Goal: Transaction & Acquisition: Download file/media

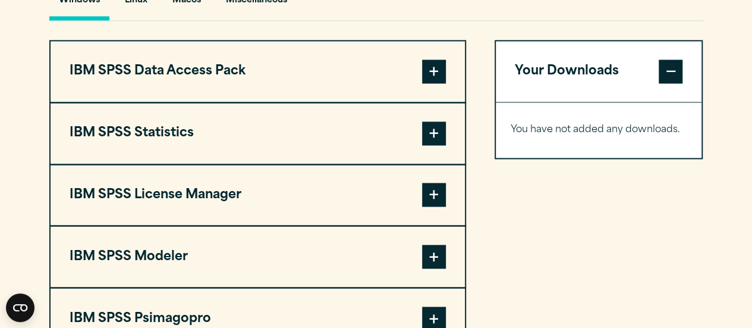
scroll to position [922, 0]
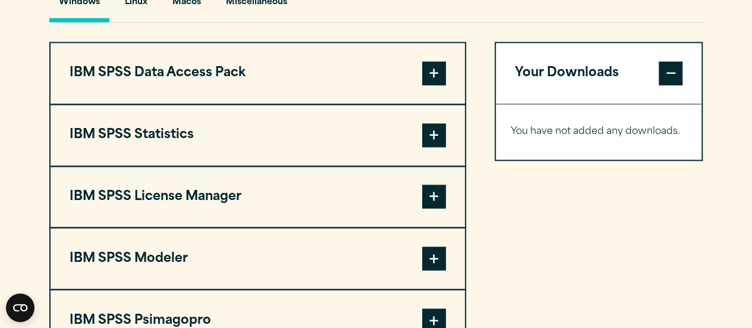
click at [434, 137] on span at bounding box center [434, 135] width 24 height 24
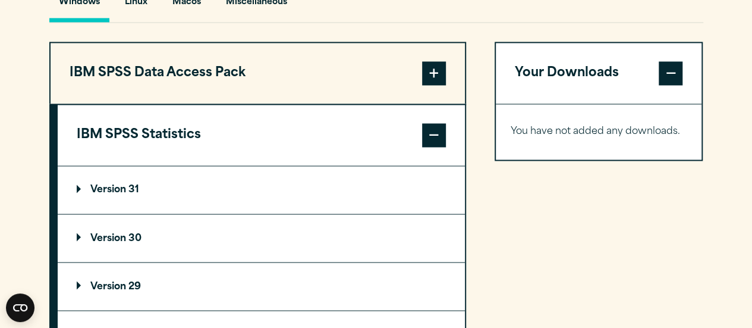
click at [118, 185] on p "Version 31" at bounding box center [108, 190] width 62 height 10
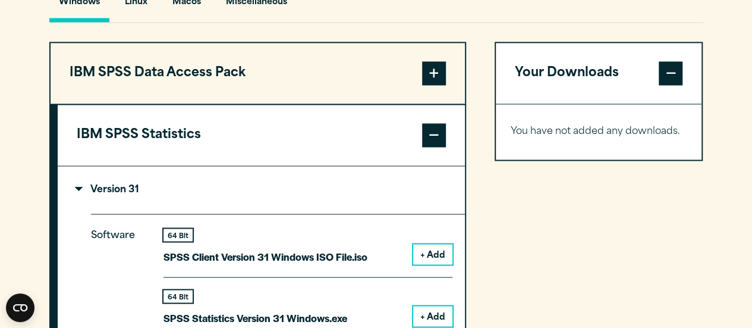
click at [426, 314] on button "+ Add" at bounding box center [432, 316] width 39 height 20
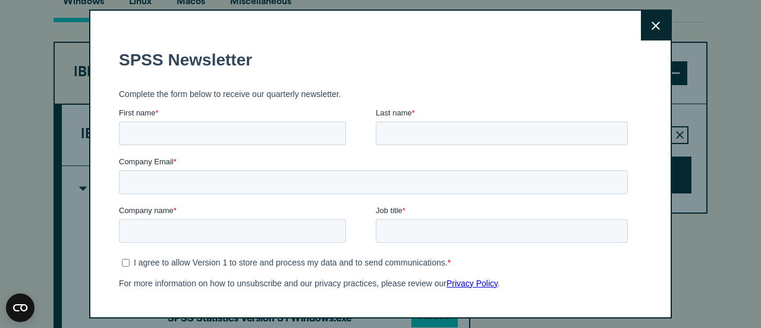
click at [77, 191] on div "Close" at bounding box center [380, 164] width 761 height 328
click at [641, 29] on button "Close" at bounding box center [656, 26] width 30 height 30
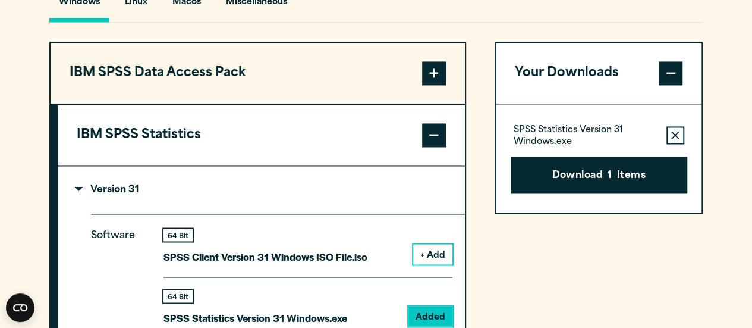
click at [83, 186] on p "Version 31" at bounding box center [108, 190] width 62 height 10
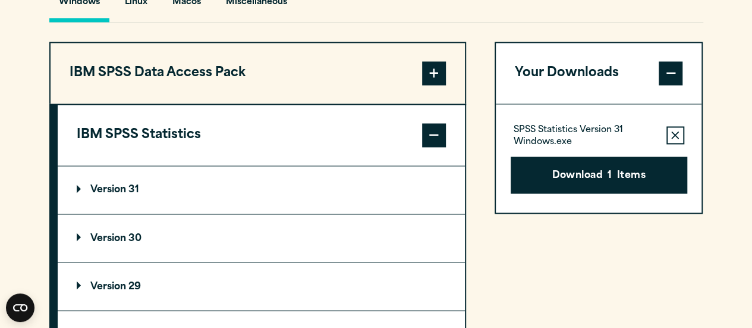
click at [434, 126] on span at bounding box center [434, 135] width 24 height 24
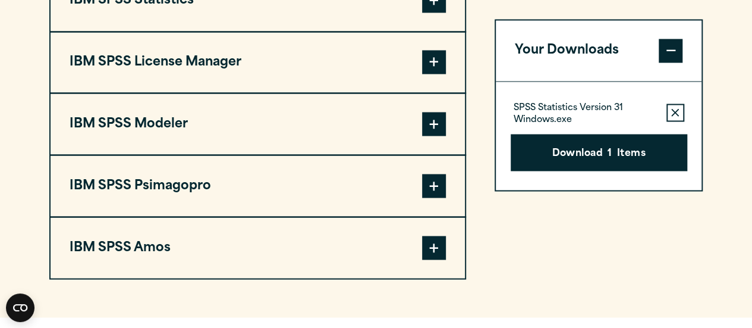
scroll to position [1064, 0]
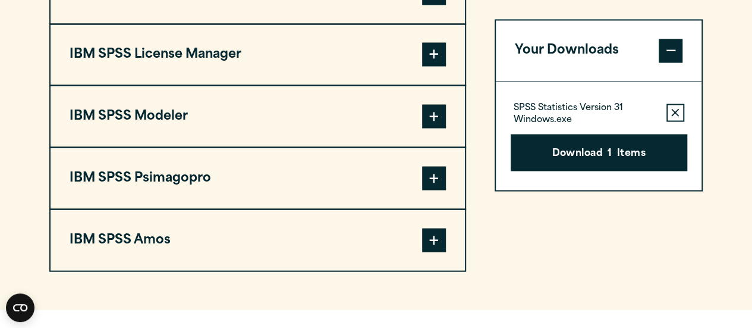
click at [434, 236] on span at bounding box center [434, 240] width 24 height 24
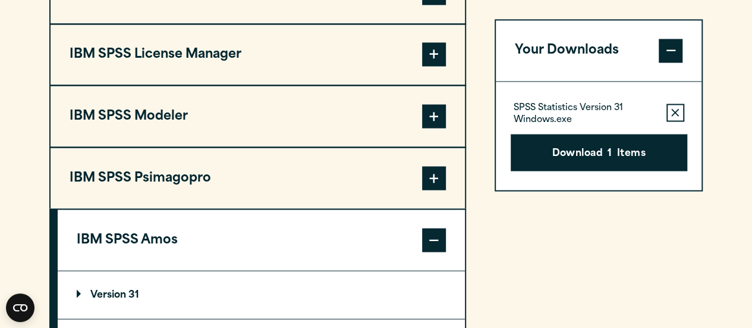
click at [142, 286] on summary "Version 31" at bounding box center [261, 295] width 407 height 48
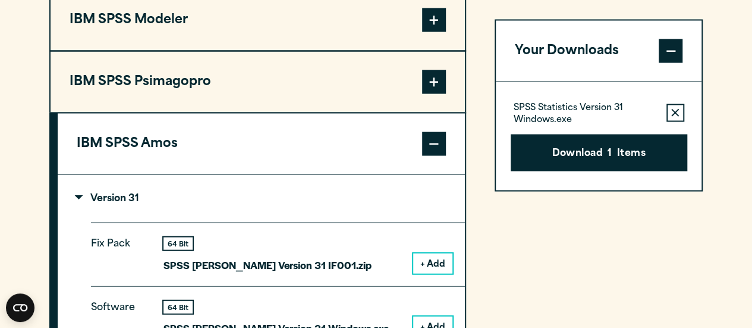
scroll to position [1161, 0]
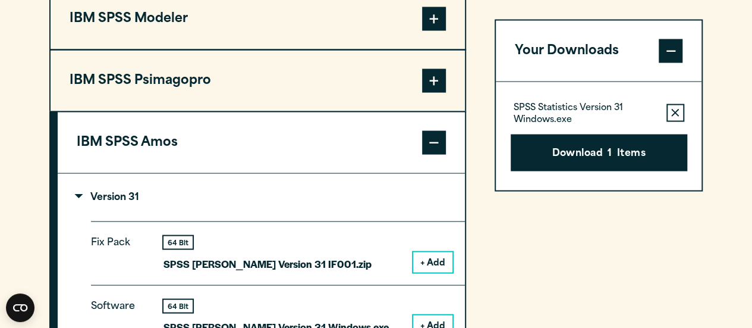
click at [440, 260] on button "+ Add" at bounding box center [432, 262] width 39 height 20
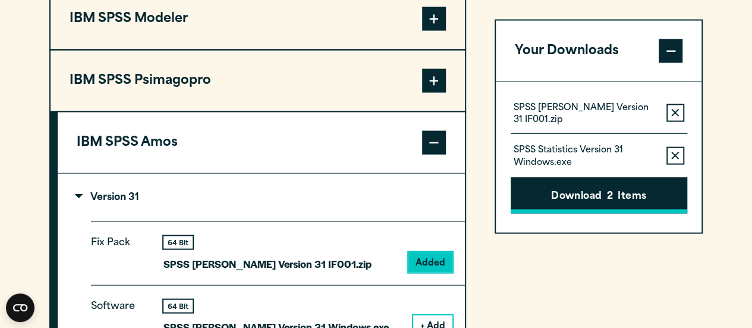
click at [570, 197] on button "Download 2 Items" at bounding box center [599, 195] width 177 height 37
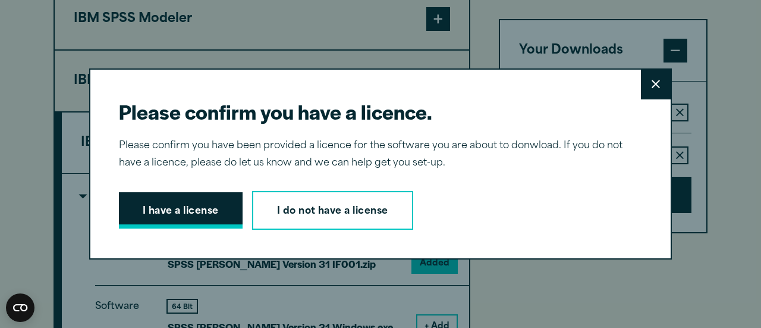
click at [181, 214] on button "I have a license" at bounding box center [181, 210] width 124 height 37
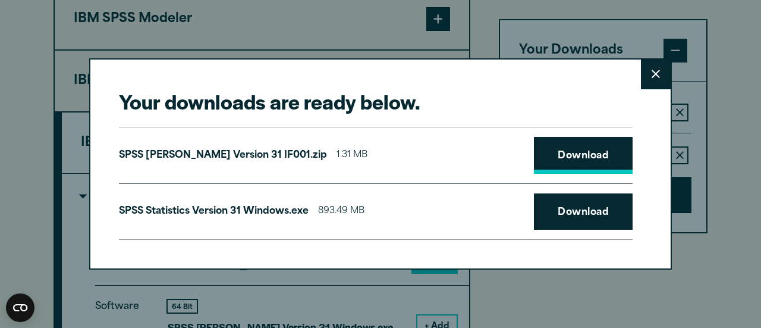
click at [567, 145] on link "Download" at bounding box center [583, 155] width 99 height 37
click at [565, 212] on link "Download" at bounding box center [583, 211] width 99 height 37
click at [652, 71] on icon at bounding box center [656, 74] width 8 height 9
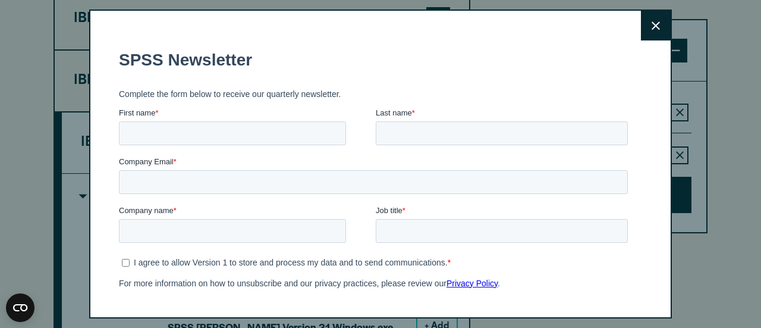
click at [641, 32] on button "Close" at bounding box center [656, 26] width 30 height 30
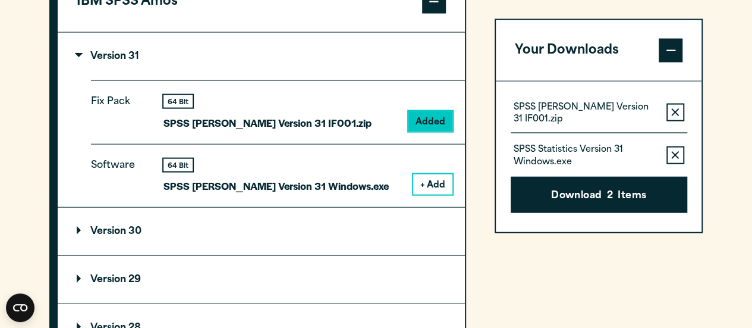
scroll to position [1303, 0]
click at [438, 181] on button "+ Add" at bounding box center [432, 184] width 39 height 20
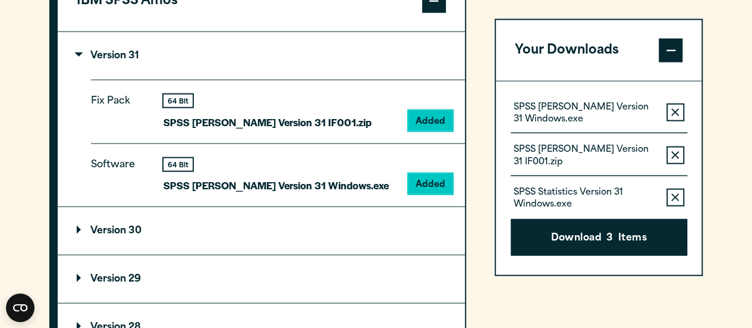
click at [676, 151] on icon "button" at bounding box center [676, 155] width 8 height 8
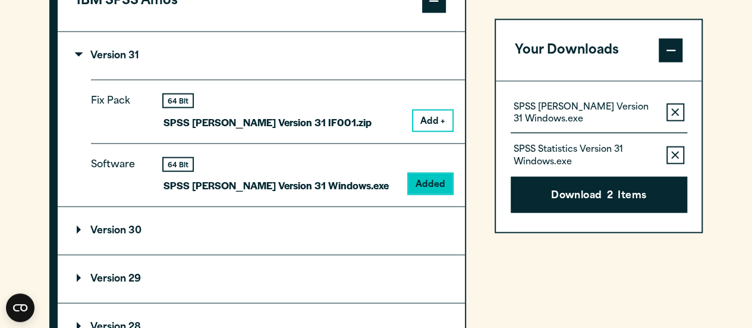
click at [676, 112] on icon "button" at bounding box center [676, 112] width 8 height 8
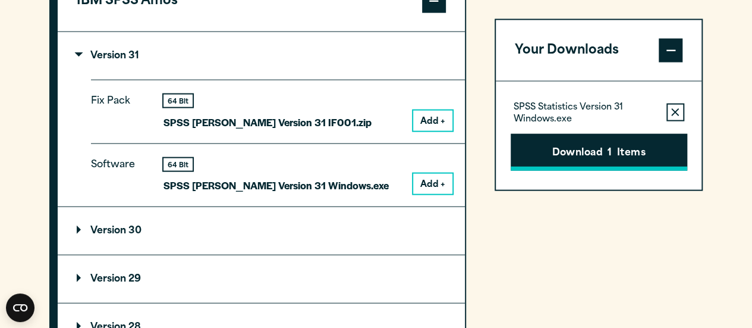
click at [628, 158] on button "Download 1 Items" at bounding box center [599, 152] width 177 height 37
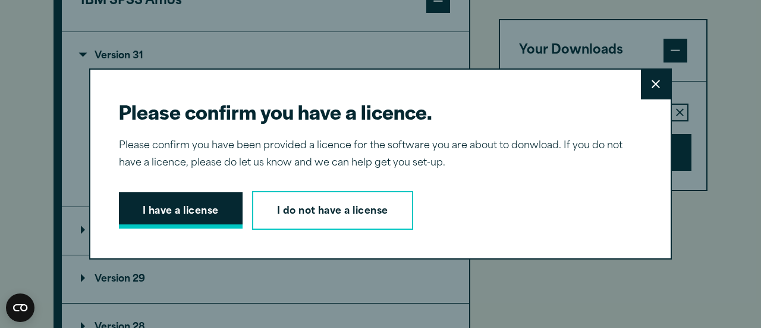
click at [173, 209] on button "I have a license" at bounding box center [181, 210] width 124 height 37
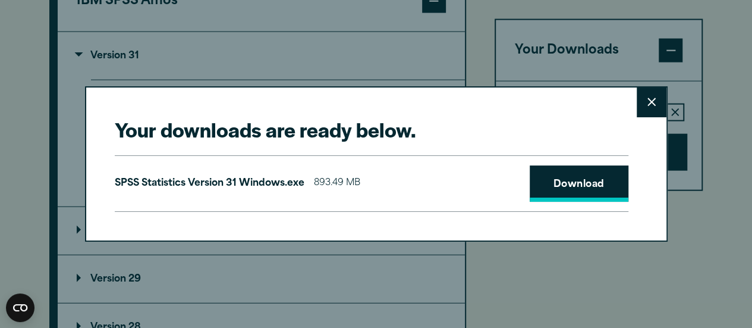
click at [564, 181] on link "Download" at bounding box center [579, 183] width 99 height 37
click at [652, 98] on icon at bounding box center [652, 102] width 8 height 9
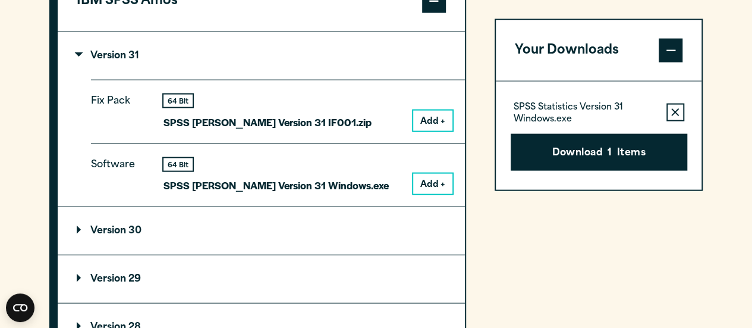
click at [673, 106] on button "Remove this item from your software download list" at bounding box center [676, 113] width 18 height 18
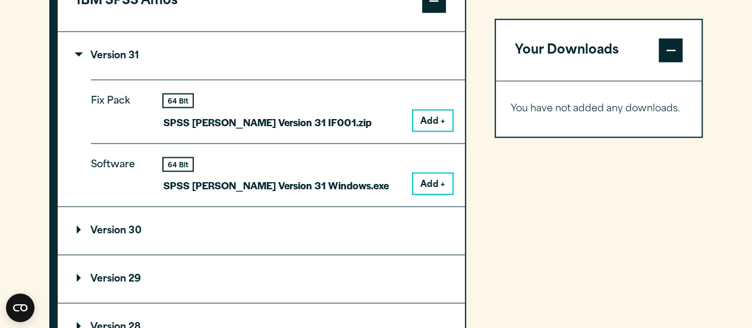
click at [433, 180] on button "Add +" at bounding box center [432, 184] width 39 height 20
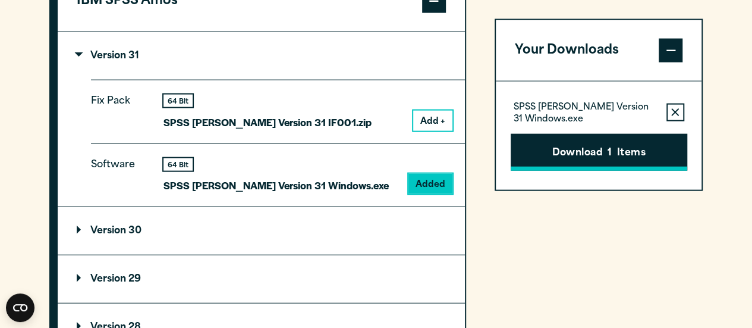
click at [601, 161] on button "Download 1 Items" at bounding box center [599, 152] width 177 height 37
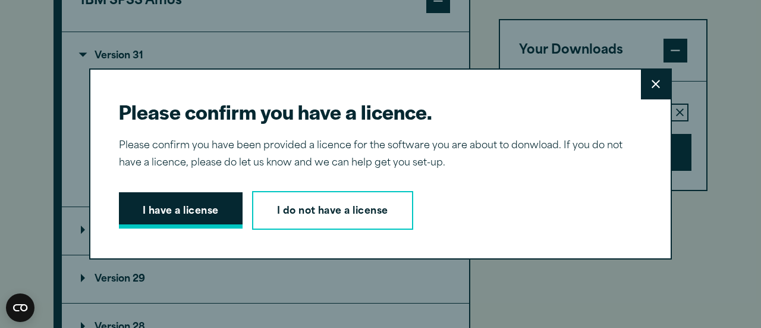
click at [170, 207] on button "I have a license" at bounding box center [181, 210] width 124 height 37
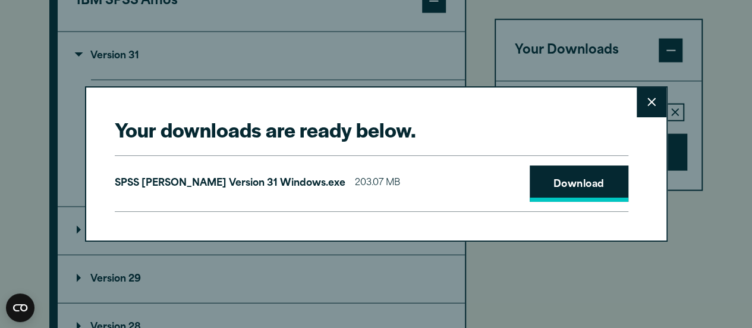
click at [588, 184] on link "Download" at bounding box center [579, 183] width 99 height 37
